Goal: Task Accomplishment & Management: Use online tool/utility

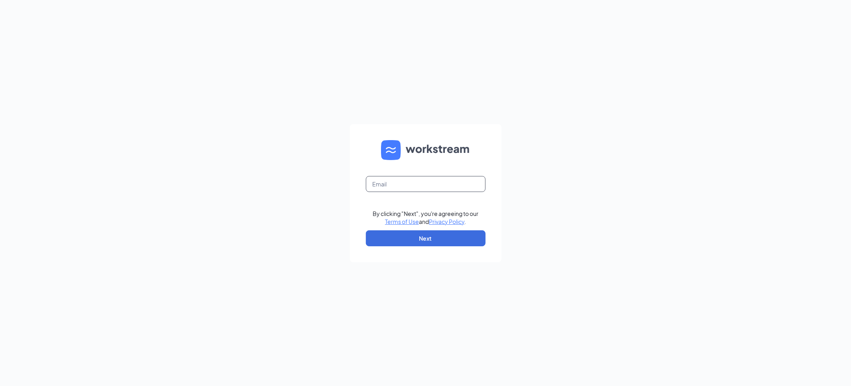
click at [440, 188] on input "text" at bounding box center [426, 184] width 120 height 16
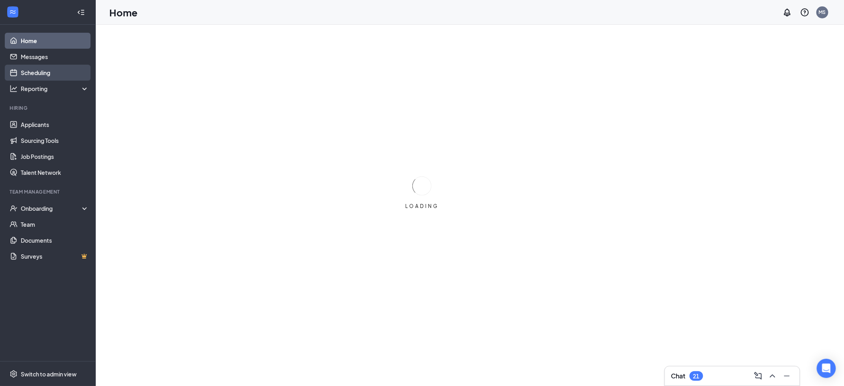
click at [30, 78] on link "Scheduling" at bounding box center [55, 73] width 68 height 16
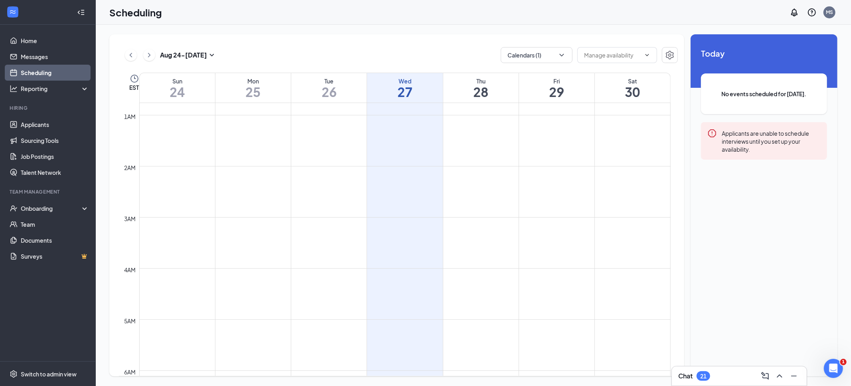
scroll to position [37, 0]
click at [543, 57] on button "Calendars (1)" at bounding box center [537, 55] width 72 height 16
click at [528, 125] on input "[PERSON_NAME]" at bounding box center [535, 126] width 57 height 8
checkbox input "true"
click at [492, 255] on td at bounding box center [404, 250] width 531 height 13
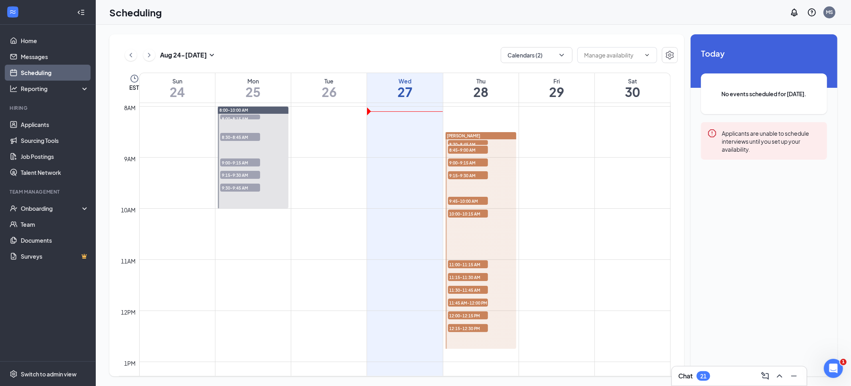
scroll to position [399, 0]
